Goal: Information Seeking & Learning: Learn about a topic

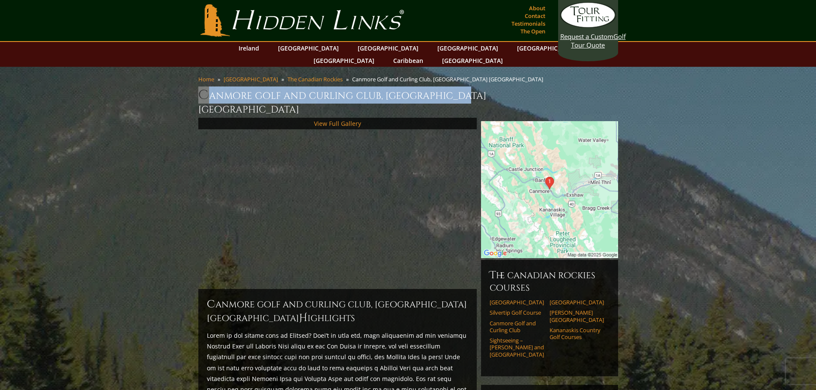
drag, startPoint x: 480, startPoint y: 82, endPoint x: 199, endPoint y: 82, distance: 280.9
click at [199, 87] on h1 "Canmore Golf and Curling Club, Canmore Canada" at bounding box center [408, 102] width 420 height 30
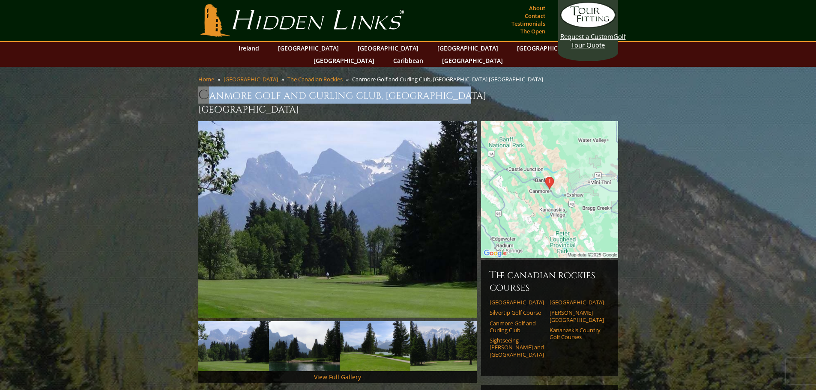
copy h1 "Canmore Golf and Curling Club, Canmore Canada"
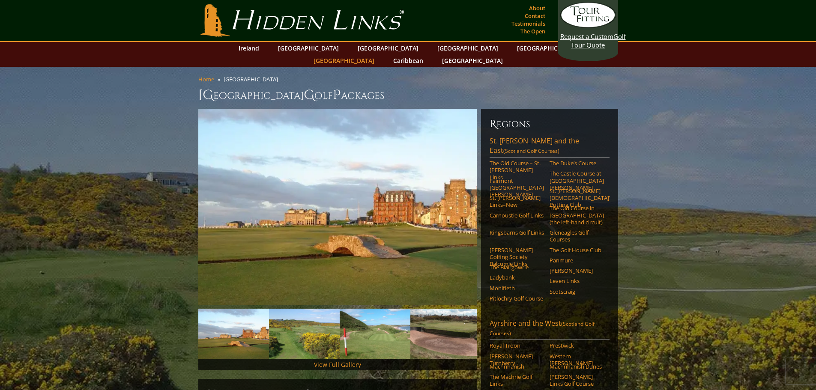
click at [379, 54] on link "[GEOGRAPHIC_DATA]" at bounding box center [343, 60] width 69 height 12
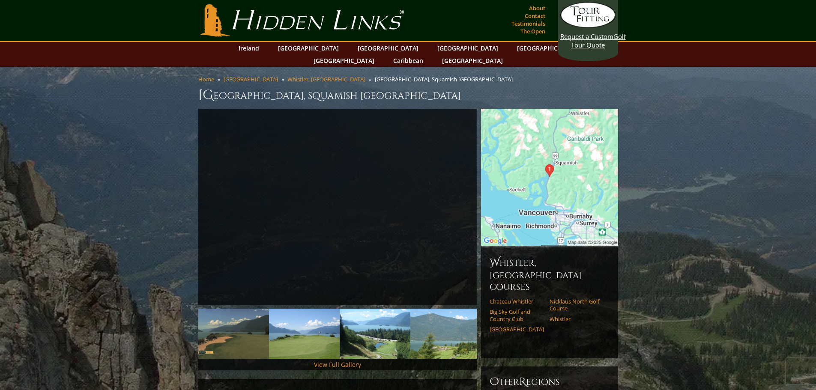
drag, startPoint x: 258, startPoint y: 100, endPoint x: 202, endPoint y: 85, distance: 58.4
click at [202, 87] on h1 "[GEOGRAPHIC_DATA], Squamish [GEOGRAPHIC_DATA]" at bounding box center [408, 95] width 420 height 17
copy h1 "[GEOGRAPHIC_DATA], Squamish [GEOGRAPHIC_DATA]"
